Goal: Information Seeking & Learning: Learn about a topic

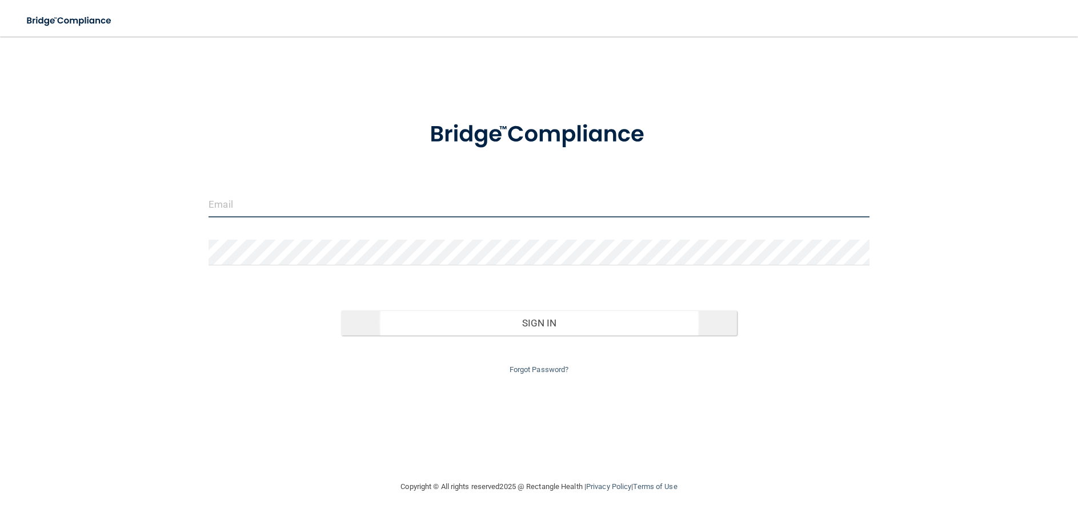
type input "[PERSON_NAME][EMAIL_ADDRESS][PERSON_NAME][DOMAIN_NAME]"
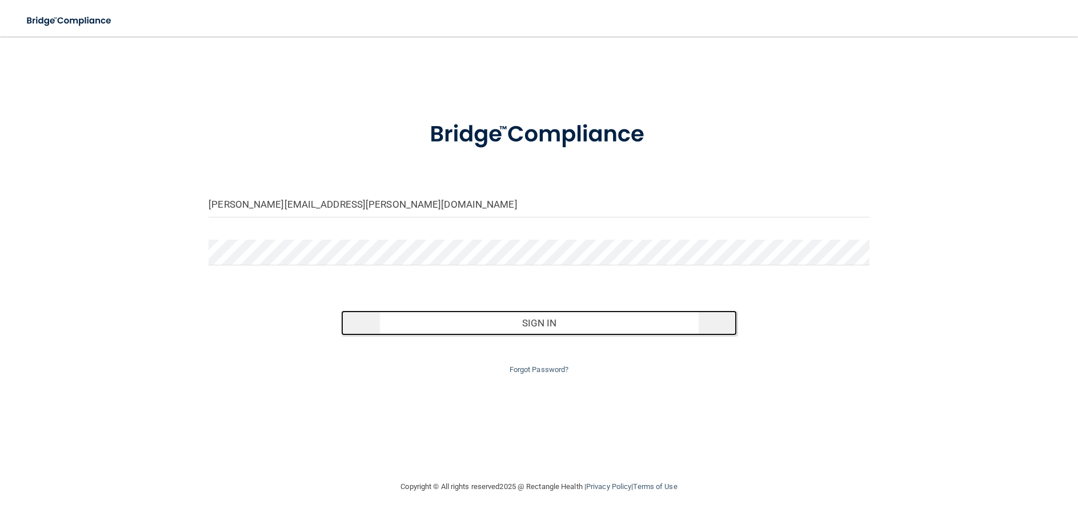
click at [543, 326] on button "Sign In" at bounding box center [539, 323] width 396 height 25
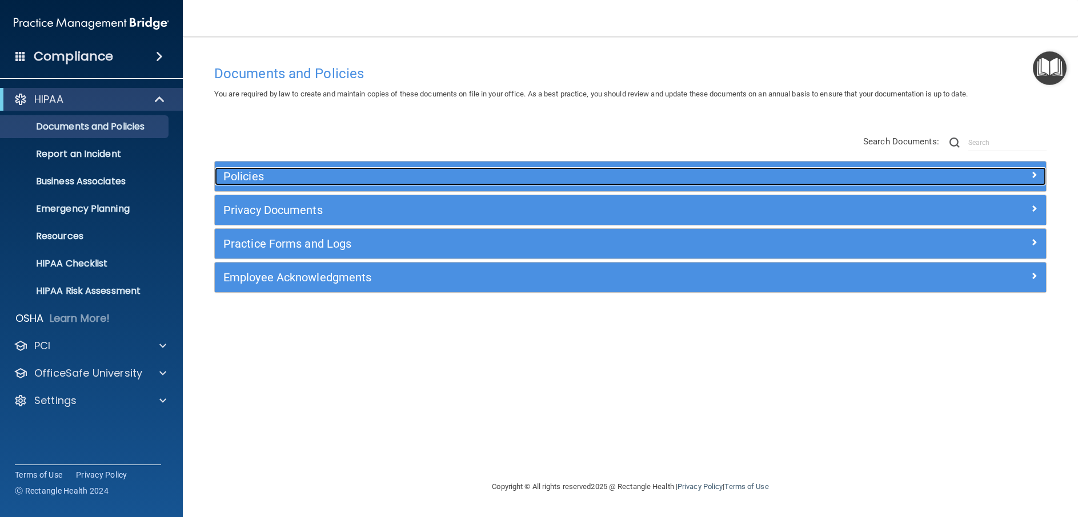
click at [246, 176] on h5 "Policies" at bounding box center [526, 176] width 606 height 13
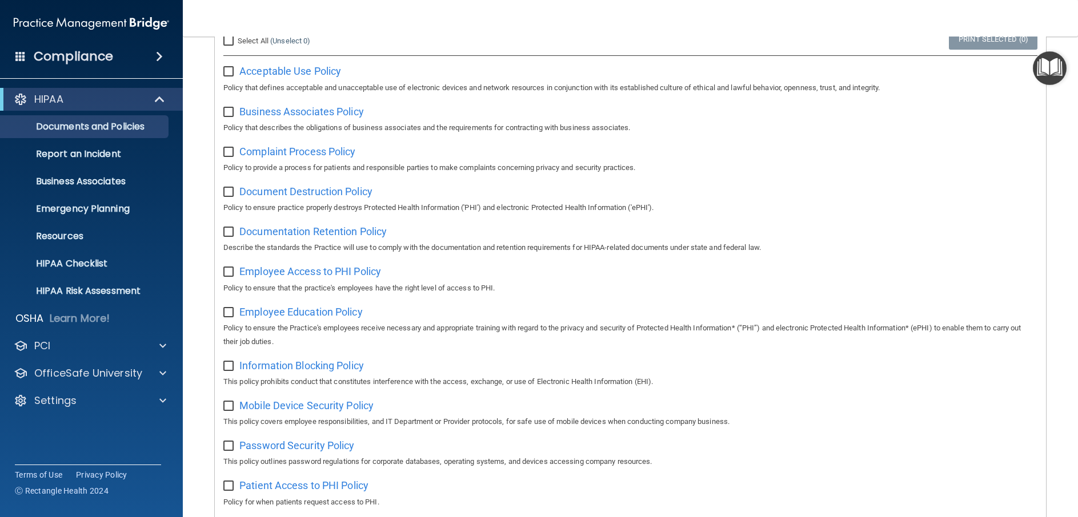
scroll to position [228, 0]
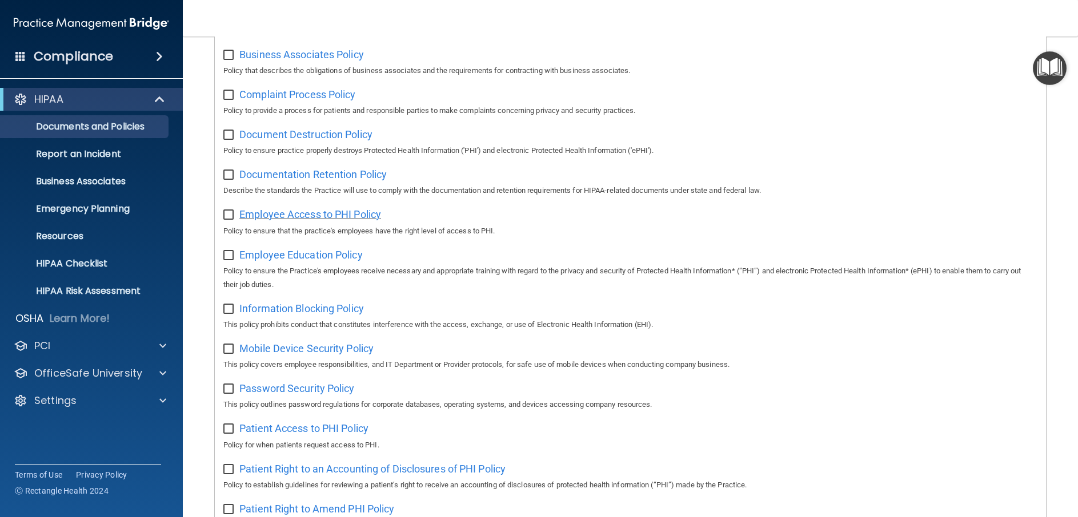
click at [314, 216] on span "Employee Access to PHI Policy" at bounding box center [310, 214] width 142 height 12
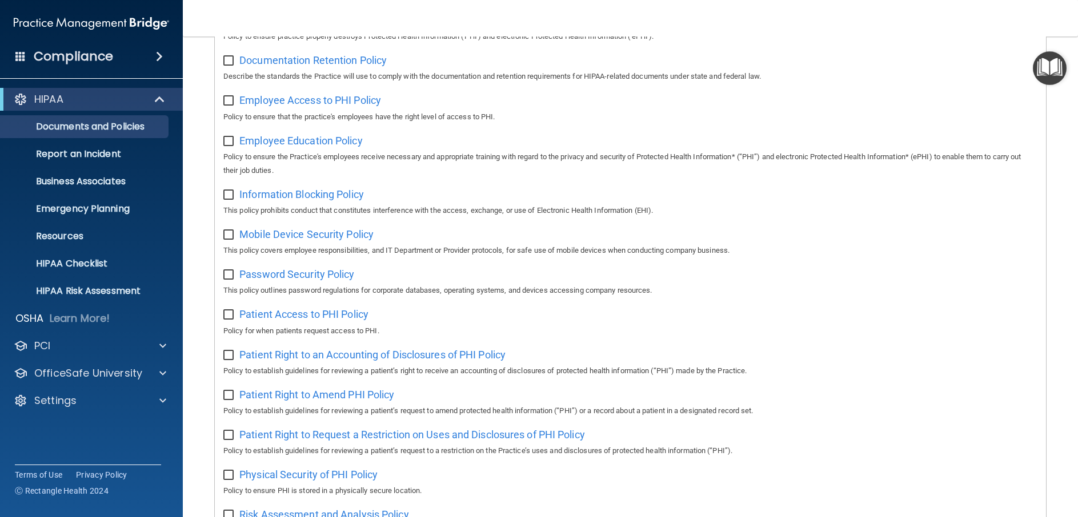
scroll to position [400, 0]
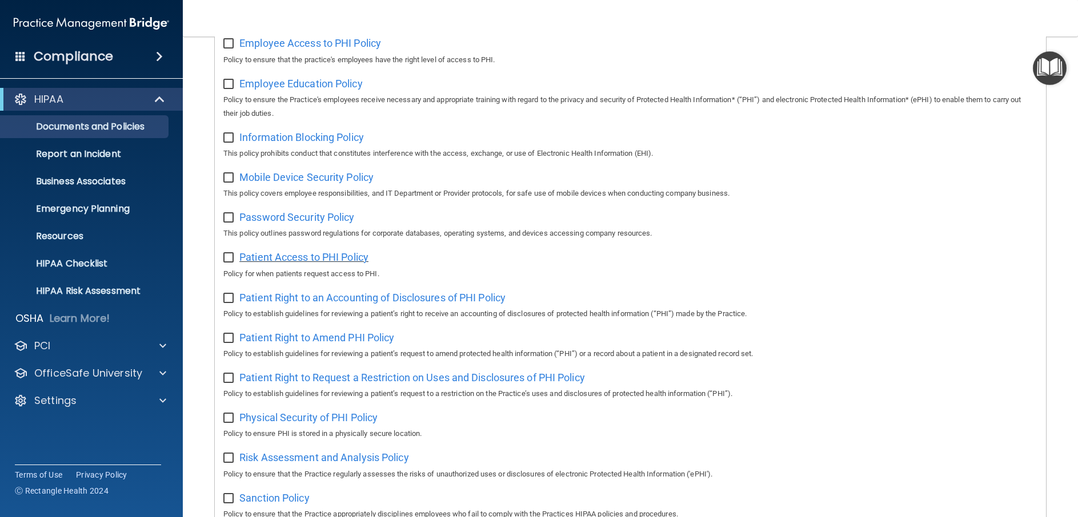
click at [300, 263] on span "Patient Access to PHI Policy" at bounding box center [303, 257] width 129 height 12
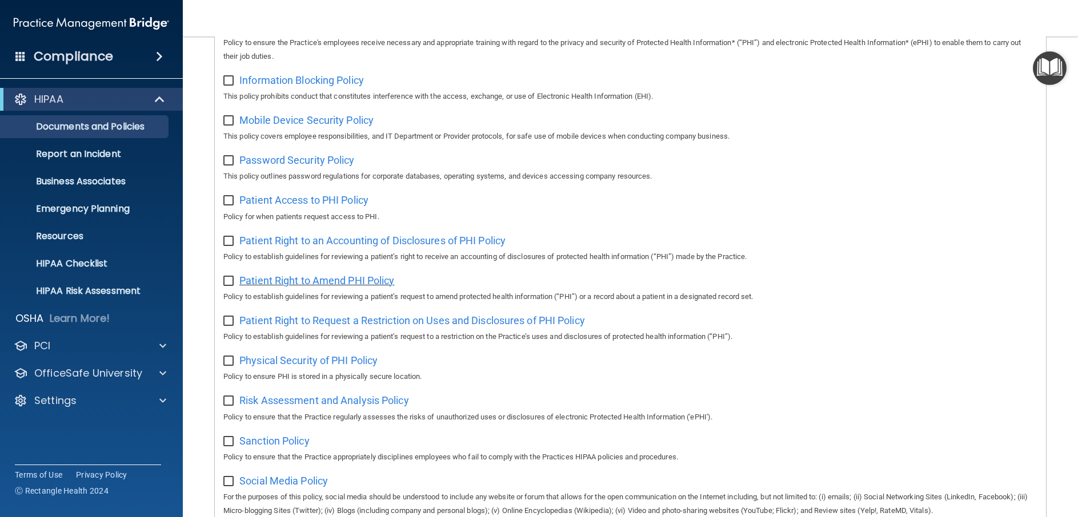
scroll to position [514, 0]
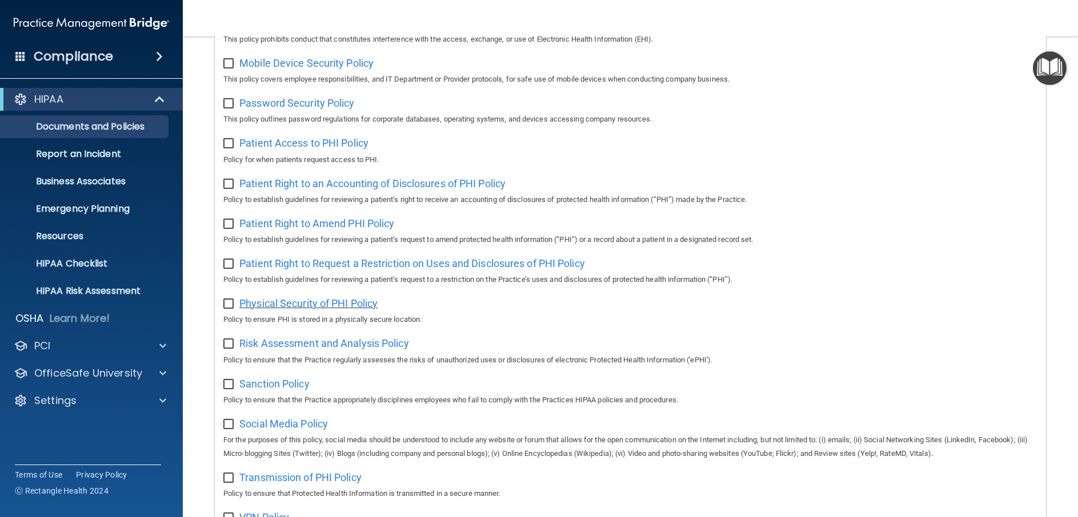
click at [319, 310] on span "Physical Security of PHI Policy" at bounding box center [308, 304] width 138 height 12
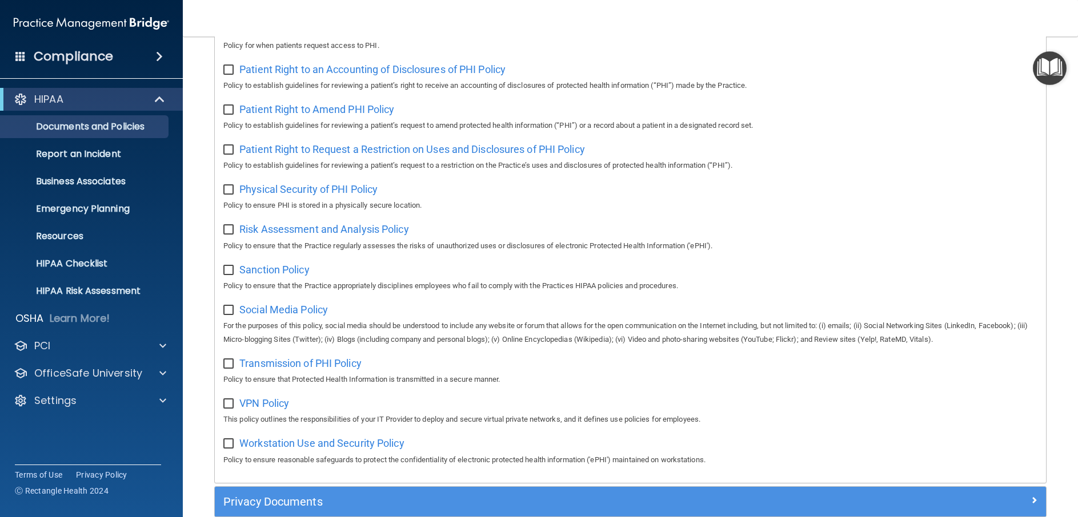
scroll to position [685, 0]
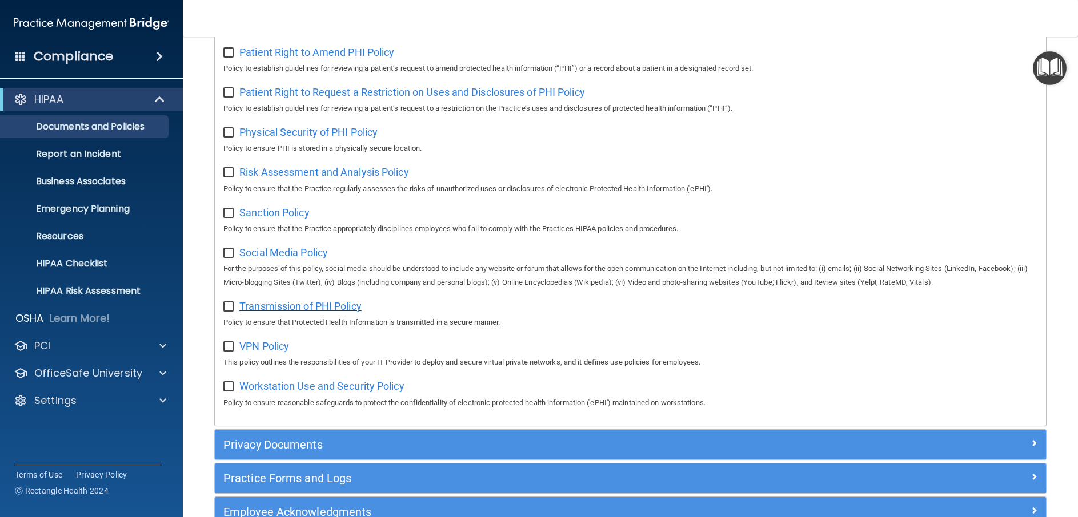
click at [260, 312] on span "Transmission of PHI Policy" at bounding box center [300, 306] width 122 height 12
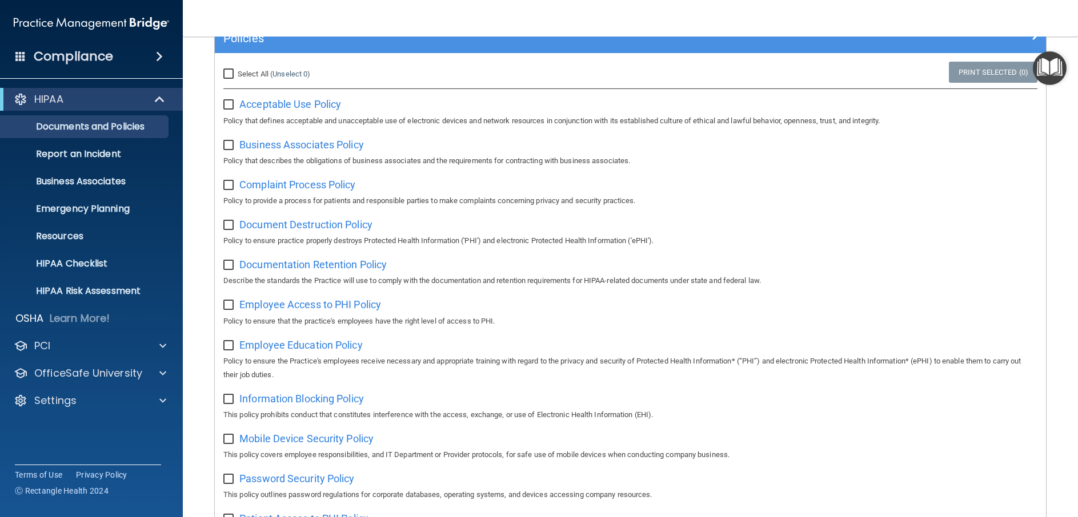
scroll to position [0, 0]
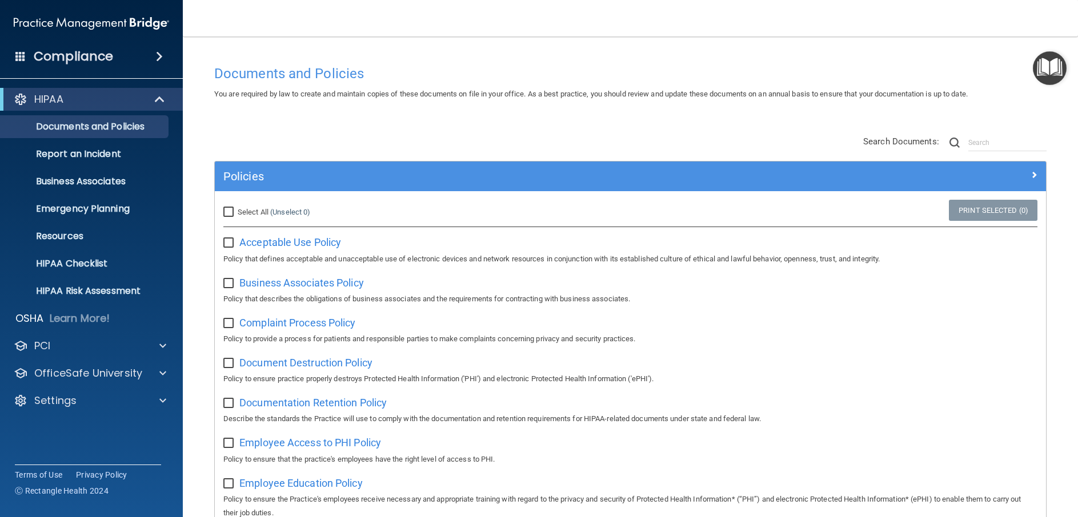
click at [292, 165] on div "Policies" at bounding box center [630, 177] width 831 height 30
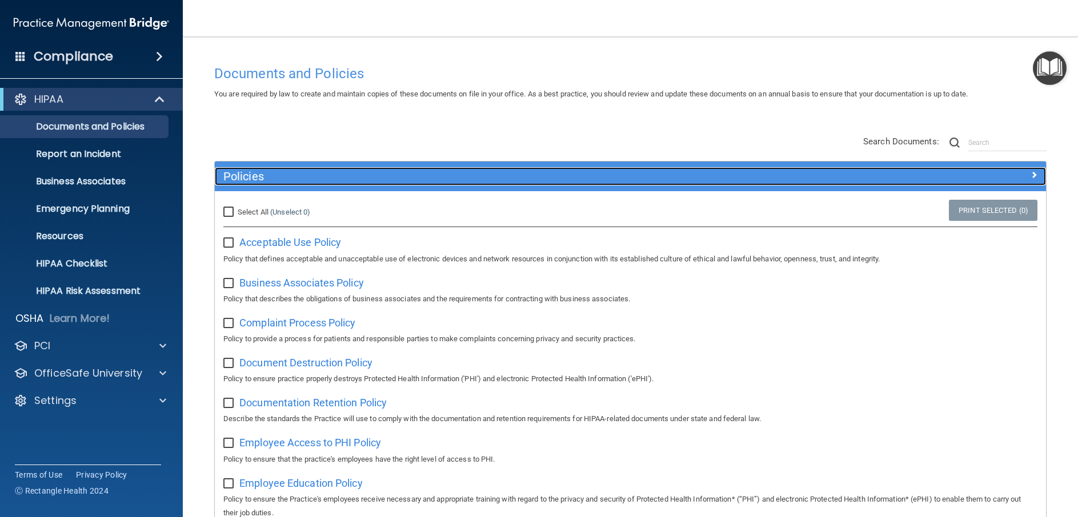
click at [288, 181] on h5 "Policies" at bounding box center [526, 176] width 606 height 13
